Goal: Browse casually: Explore the website without a specific task or goal

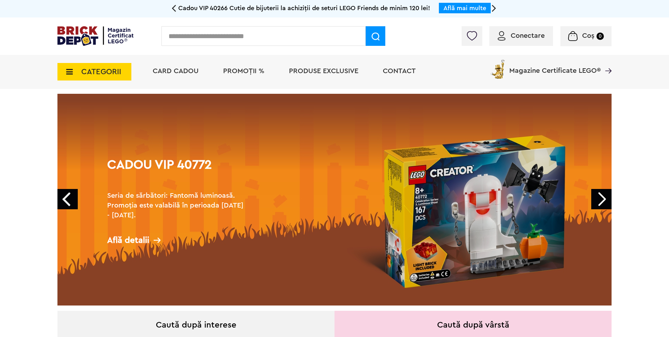
click at [602, 199] on link "Next" at bounding box center [601, 199] width 20 height 20
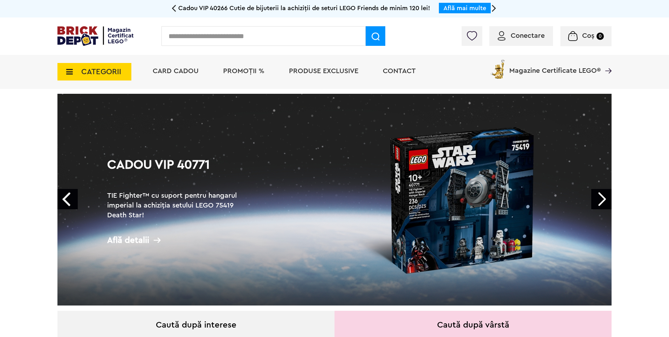
click at [602, 199] on link "Next" at bounding box center [601, 199] width 20 height 20
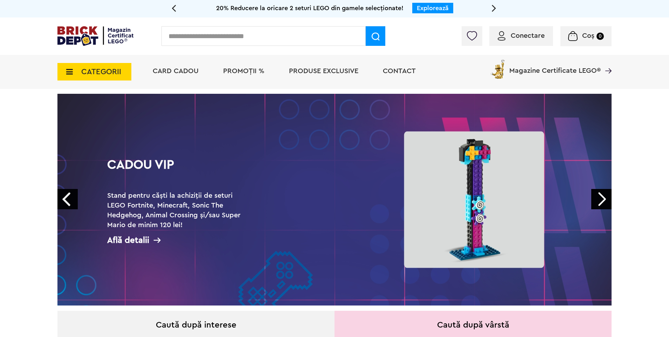
click at [602, 199] on link "Next" at bounding box center [601, 199] width 20 height 20
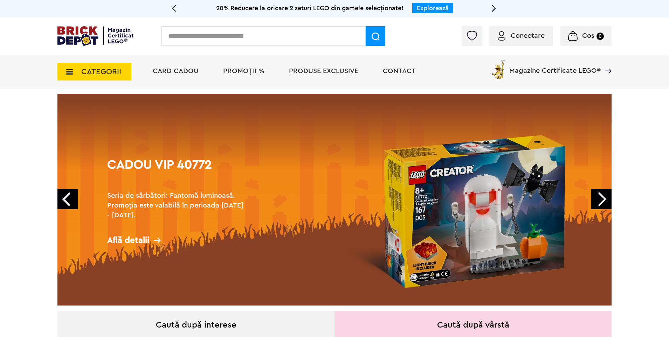
click at [602, 199] on link "Next" at bounding box center [601, 199] width 20 height 20
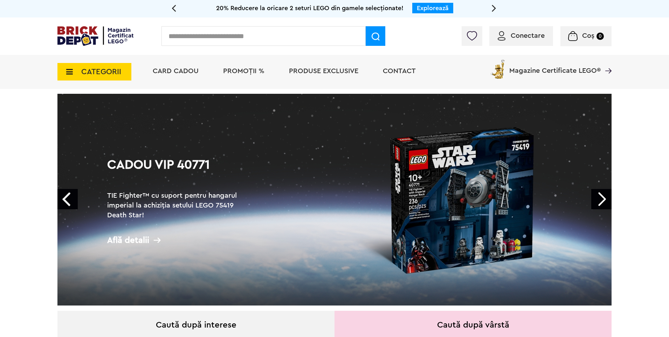
click at [247, 72] on span "PROMOȚII %" at bounding box center [243, 71] width 41 height 7
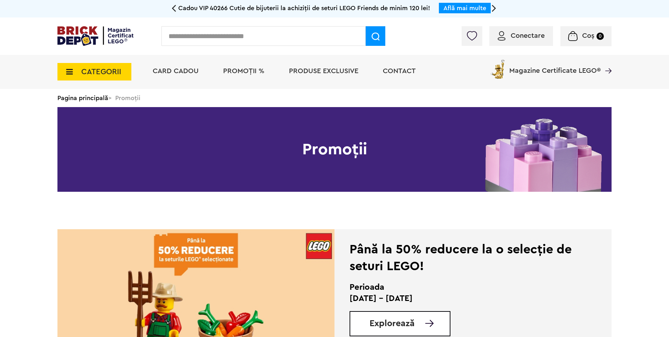
click at [297, 71] on span "Produse exclusive" at bounding box center [323, 71] width 69 height 7
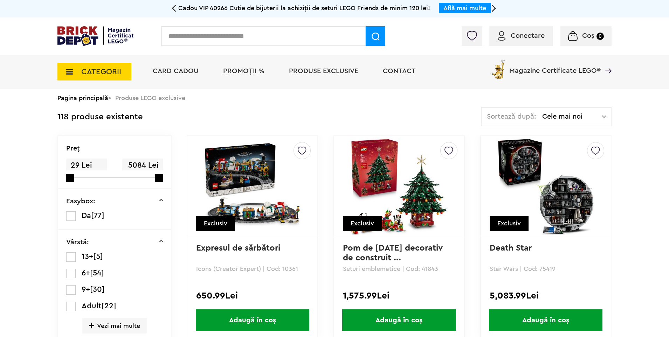
click at [107, 69] on span "CATEGORII" at bounding box center [101, 72] width 40 height 8
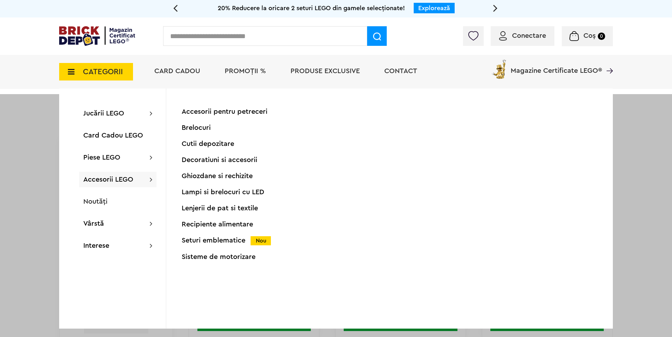
click at [194, 241] on div "Seturi emblematice Nou" at bounding box center [251, 240] width 139 height 7
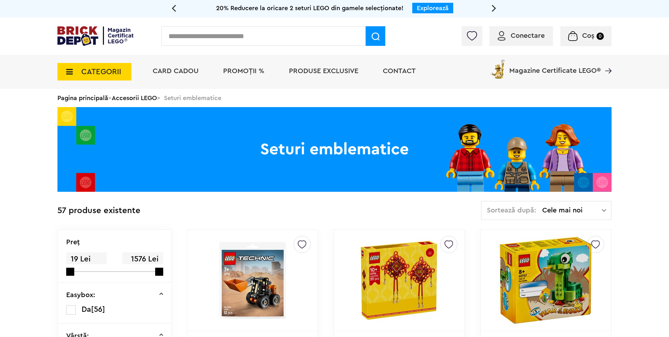
click at [90, 76] on span "CATEGORII" at bounding box center [101, 72] width 40 height 8
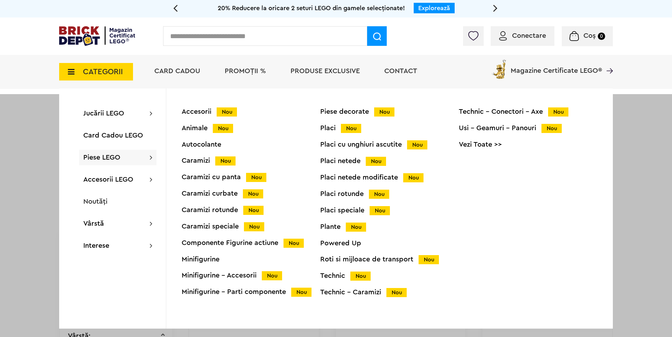
click at [194, 113] on div "Accesorii Nou" at bounding box center [251, 111] width 139 height 7
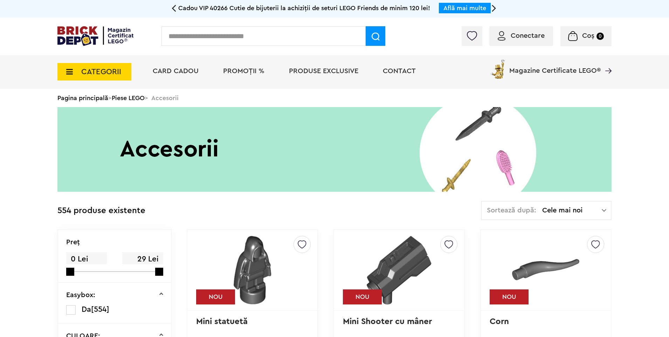
click at [121, 69] on span "CATEGORII" at bounding box center [94, 72] width 74 height 18
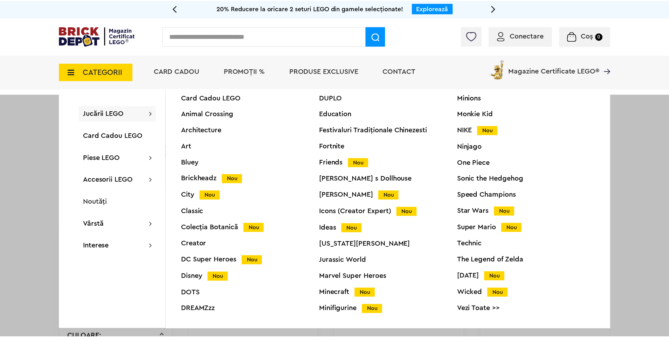
scroll to position [27, 0]
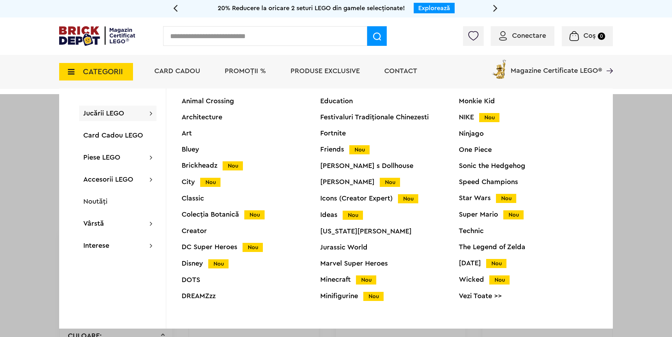
click at [465, 194] on div "Minions Monkie Kid NIKE Nou Ninjago One Piece Sonic the Hedgehog Speed Champion…" at bounding box center [528, 195] width 139 height 227
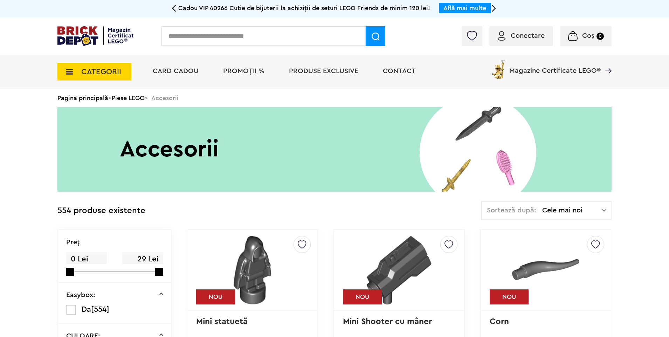
click at [111, 70] on span "CATEGORII" at bounding box center [101, 72] width 40 height 8
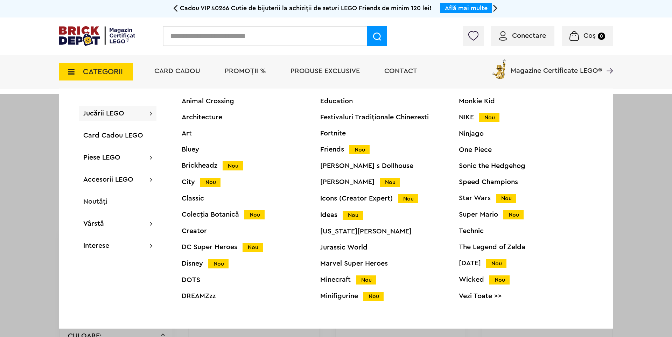
click at [466, 201] on div "Star Wars Nou" at bounding box center [528, 198] width 139 height 7
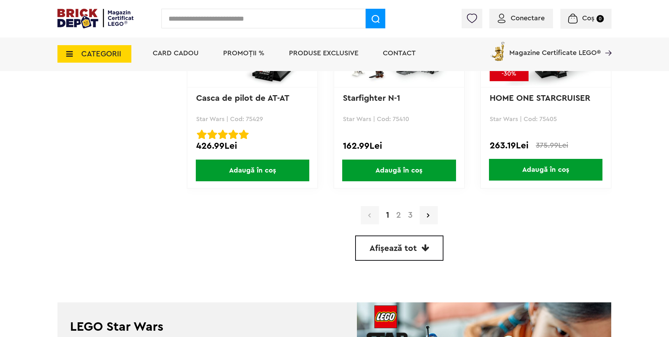
scroll to position [2030, 0]
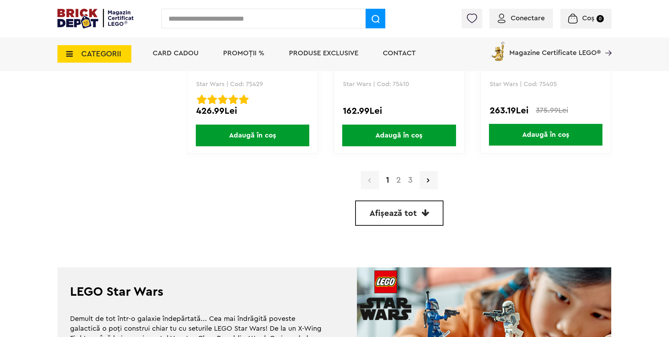
click at [396, 213] on span "Afișează tot" at bounding box center [392, 213] width 47 height 8
